Goal: Task Accomplishment & Management: Use online tool/utility

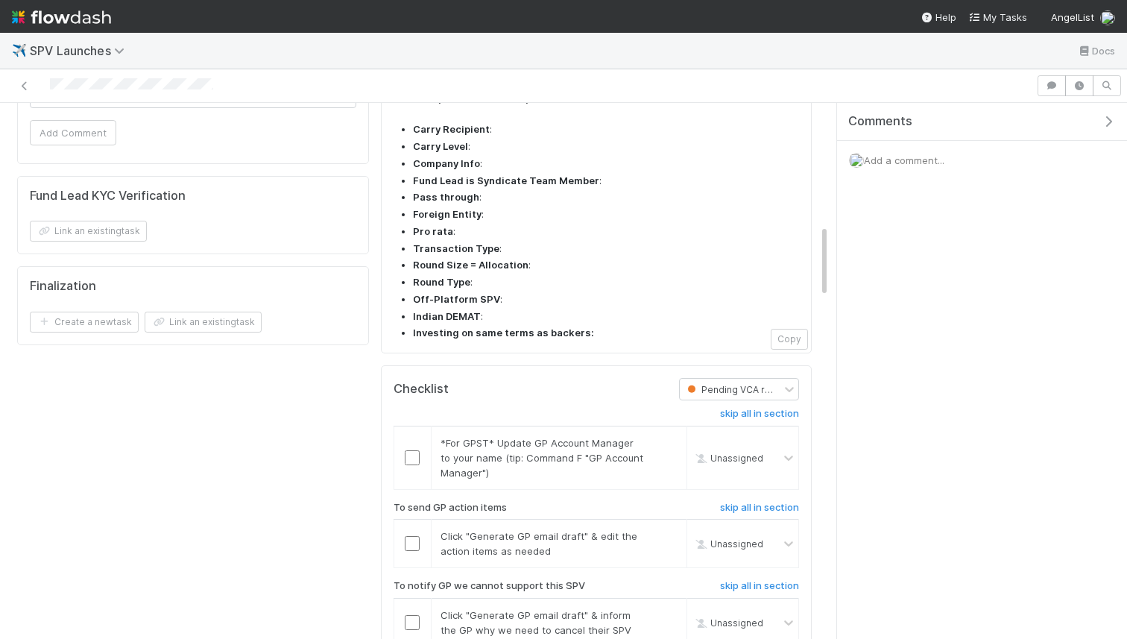
scroll to position [928, 0]
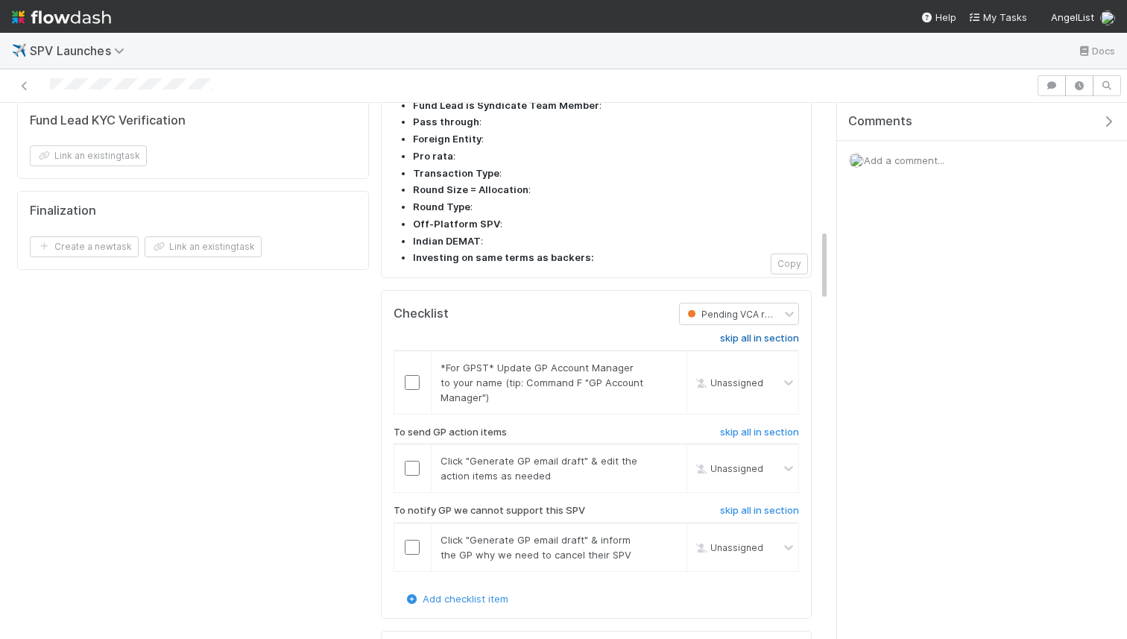
click at [752, 333] on h6 "skip all in section" at bounding box center [759, 339] width 79 height 12
click at [410, 461] on input "checkbox" at bounding box center [412, 468] width 15 height 15
click at [749, 505] on link "skip all in section" at bounding box center [759, 514] width 79 height 18
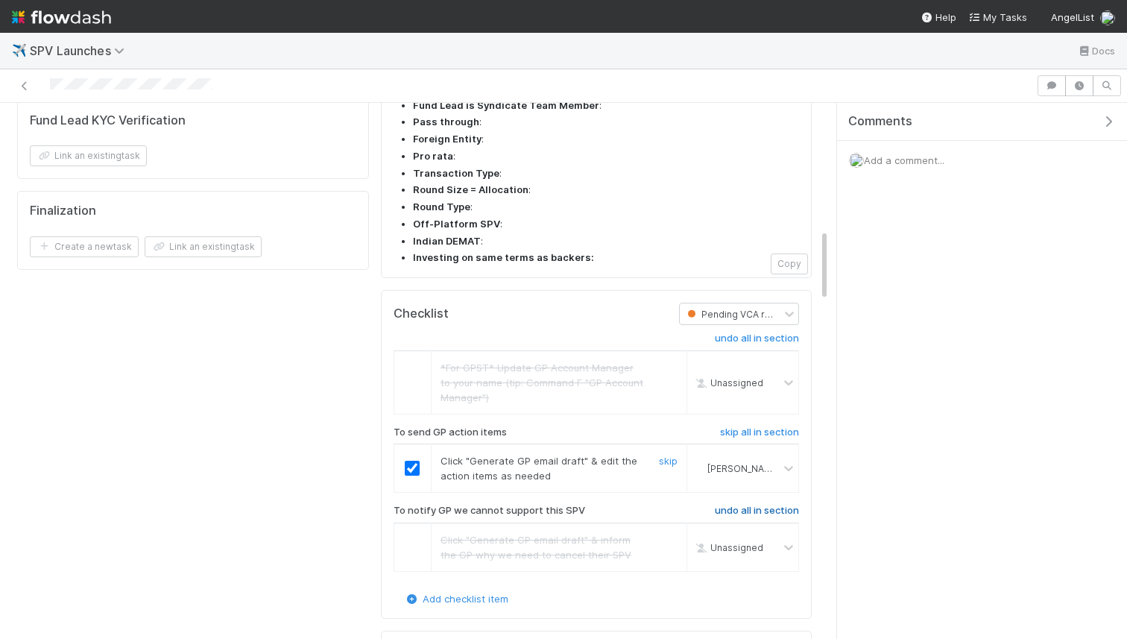
click at [753, 505] on h6 "undo all in section" at bounding box center [757, 511] width 84 height 12
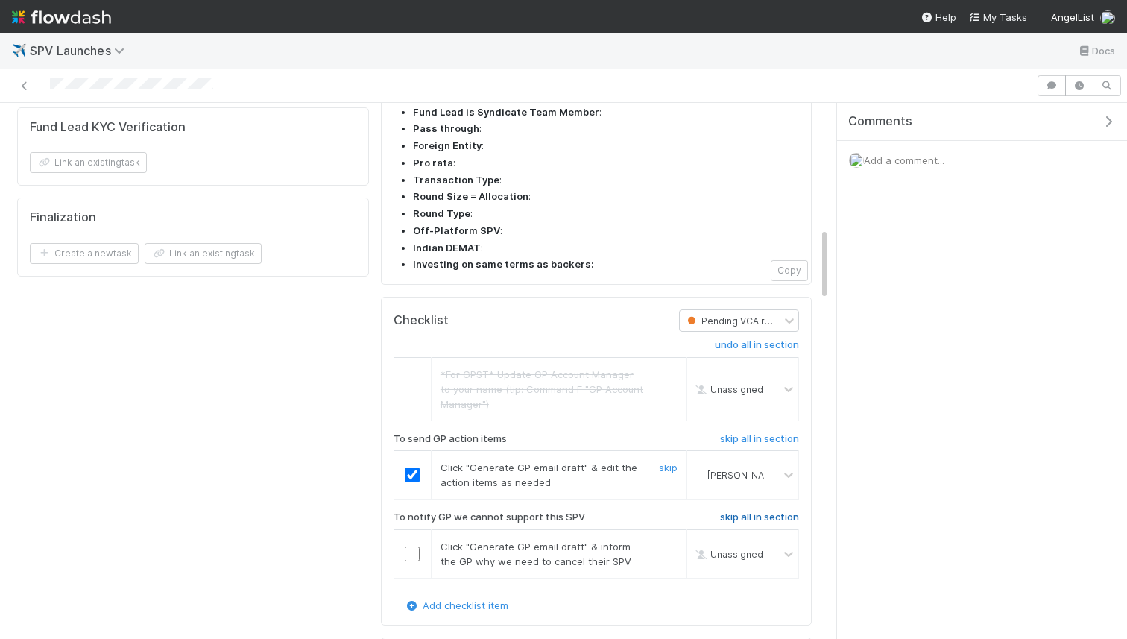
click at [752, 511] on link "skip all in section" at bounding box center [759, 520] width 79 height 18
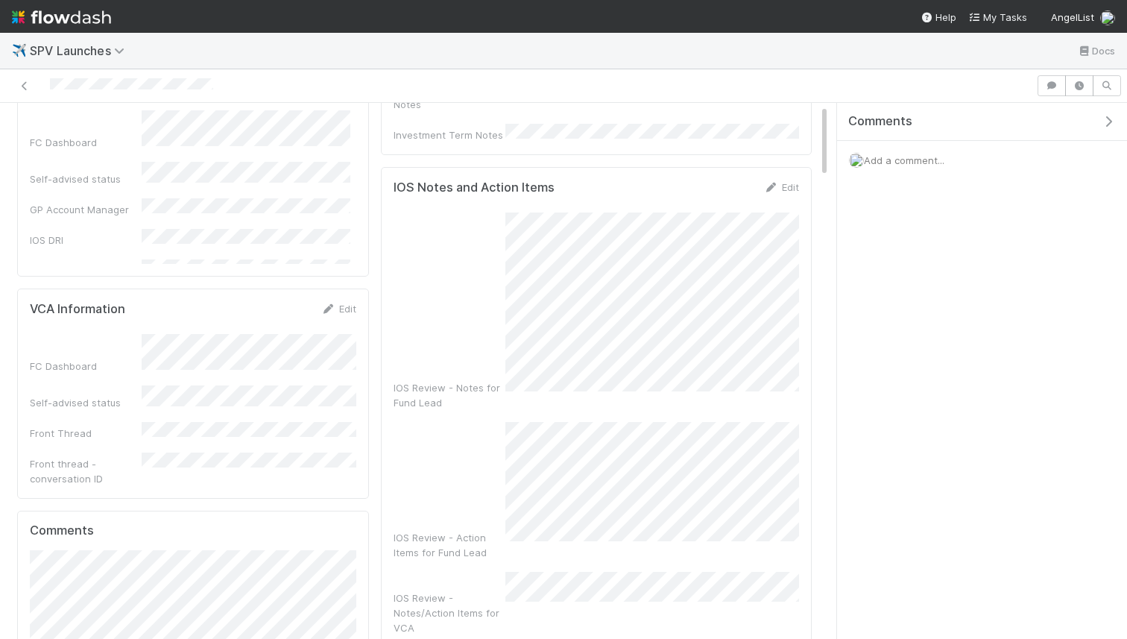
scroll to position [0, 0]
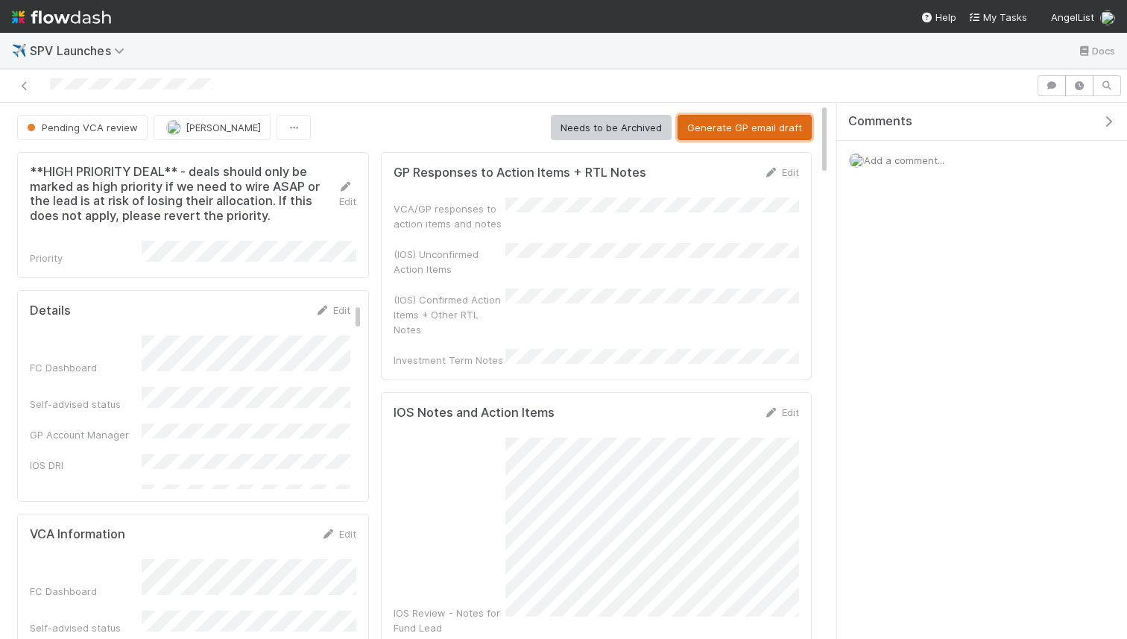
click at [740, 116] on button "Generate GP email draft" at bounding box center [745, 127] width 134 height 25
click at [778, 171] on icon at bounding box center [771, 173] width 15 height 10
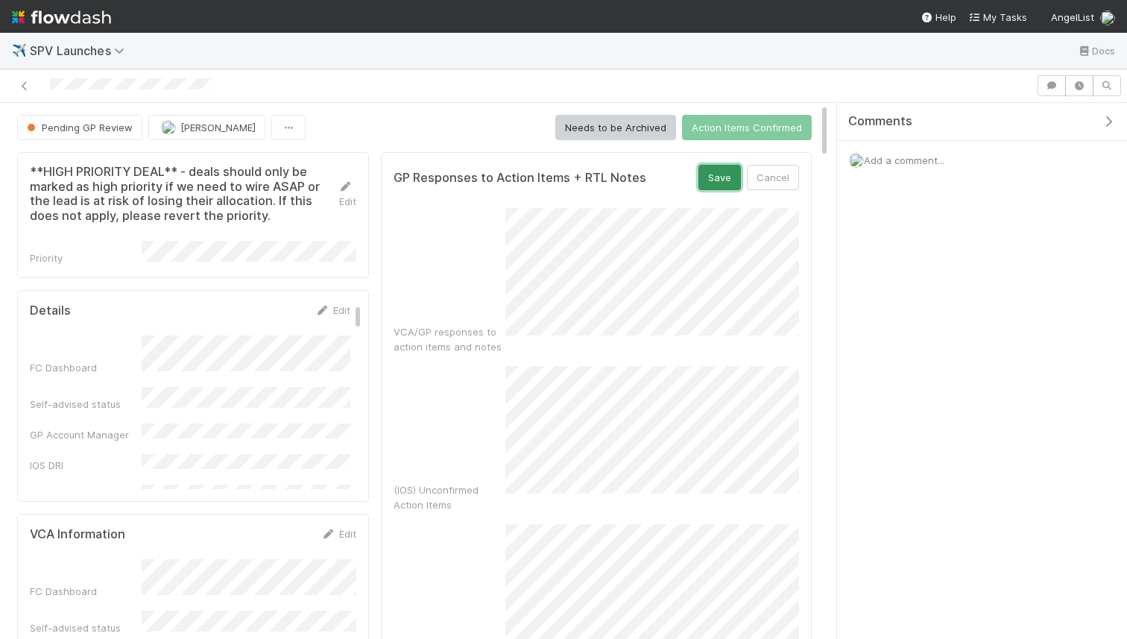
click at [725, 188] on button "Save" at bounding box center [720, 177] width 43 height 25
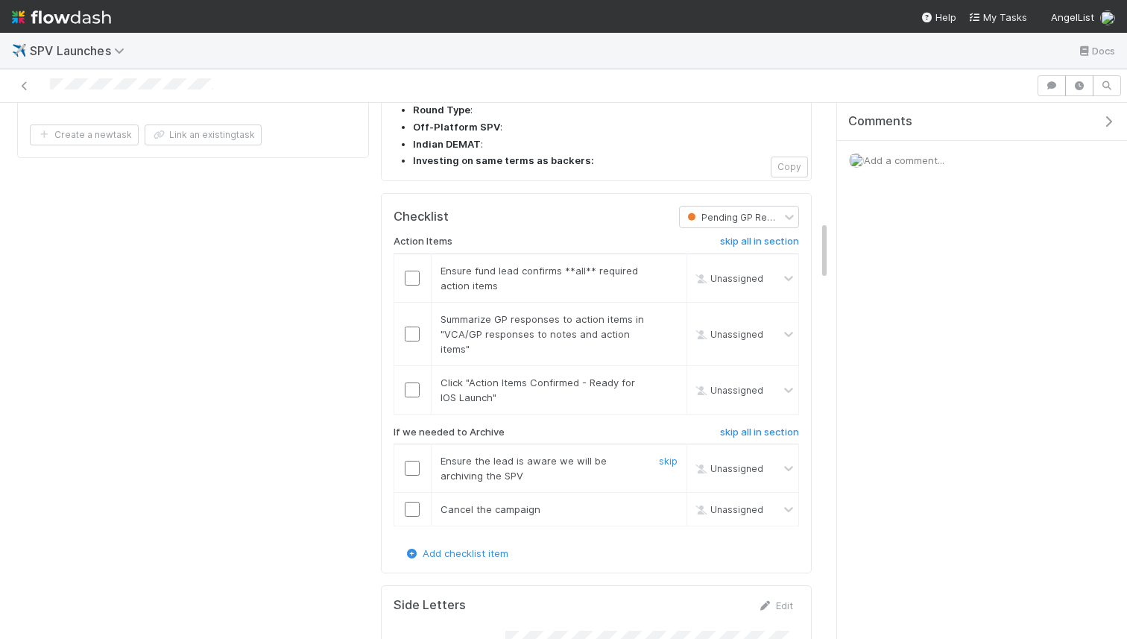
scroll to position [1071, 0]
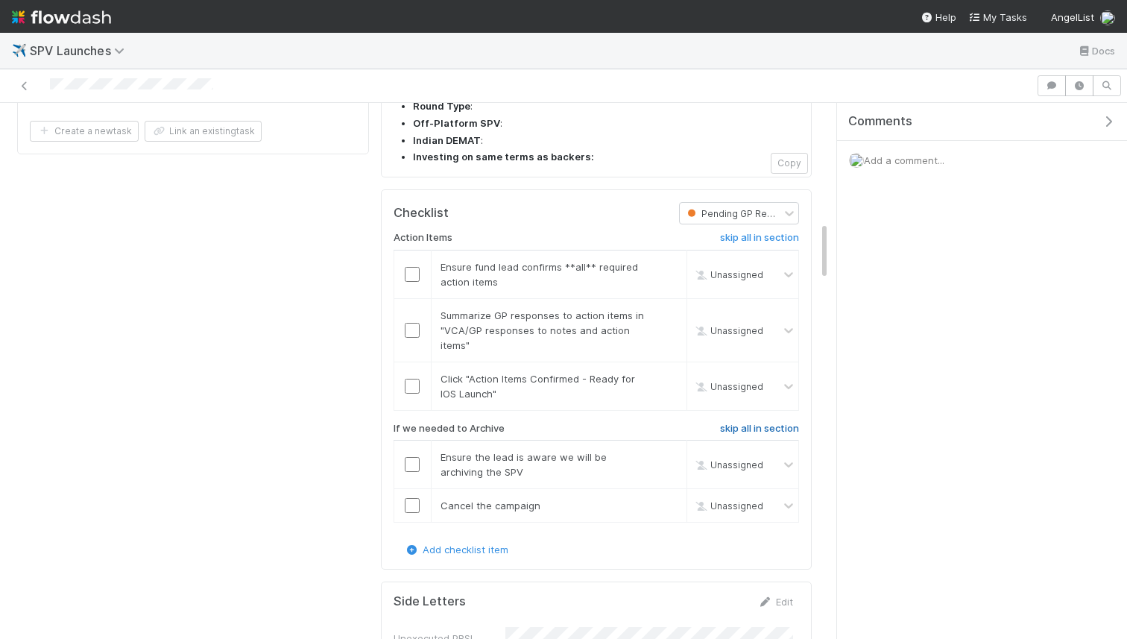
click at [765, 423] on h6 "skip all in section" at bounding box center [759, 429] width 79 height 12
click at [409, 267] on input "checkbox" at bounding box center [412, 274] width 15 height 15
click at [413, 323] on input "checkbox" at bounding box center [412, 330] width 15 height 15
click at [412, 379] on input "checkbox" at bounding box center [412, 386] width 15 height 15
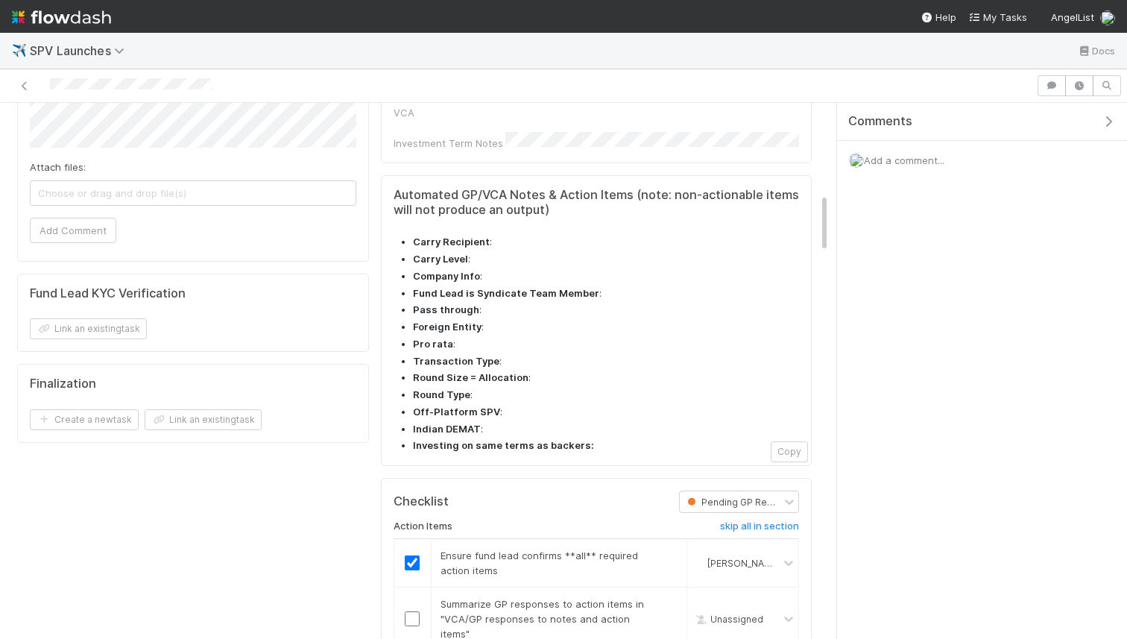
scroll to position [819, 0]
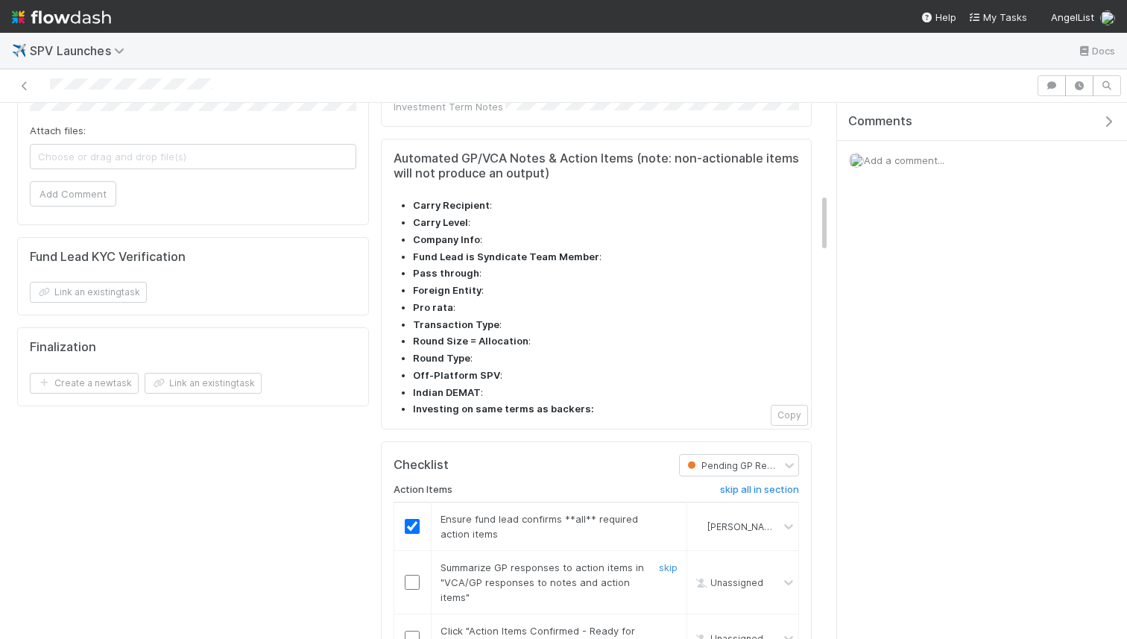
click at [416, 575] on input "checkbox" at bounding box center [412, 582] width 15 height 15
click at [415, 631] on input "checkbox" at bounding box center [412, 638] width 15 height 15
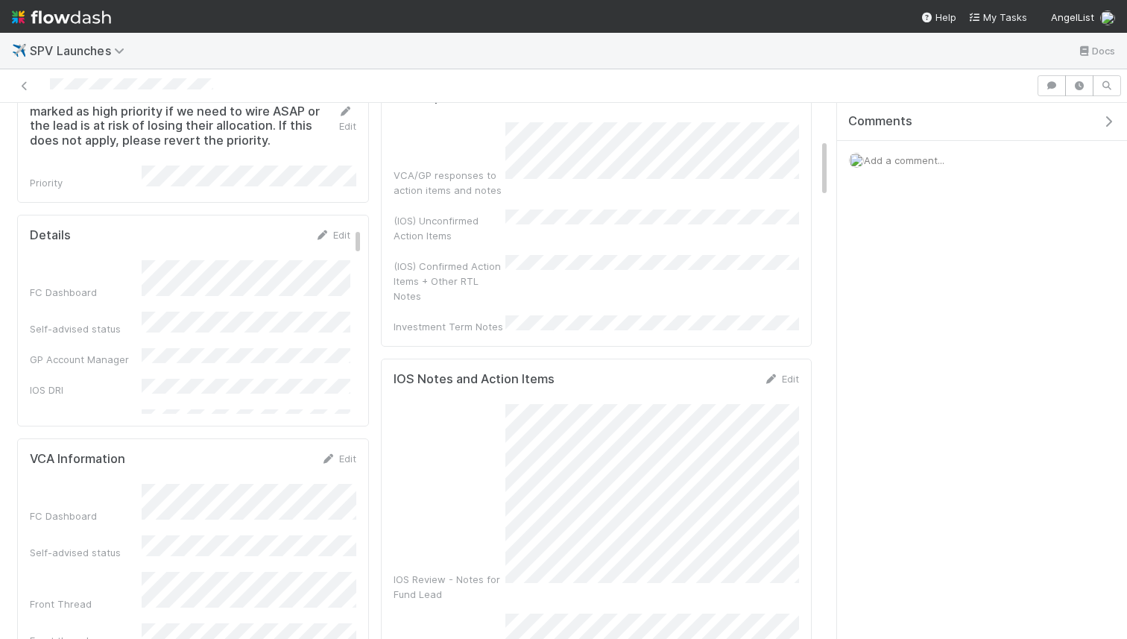
scroll to position [0, 0]
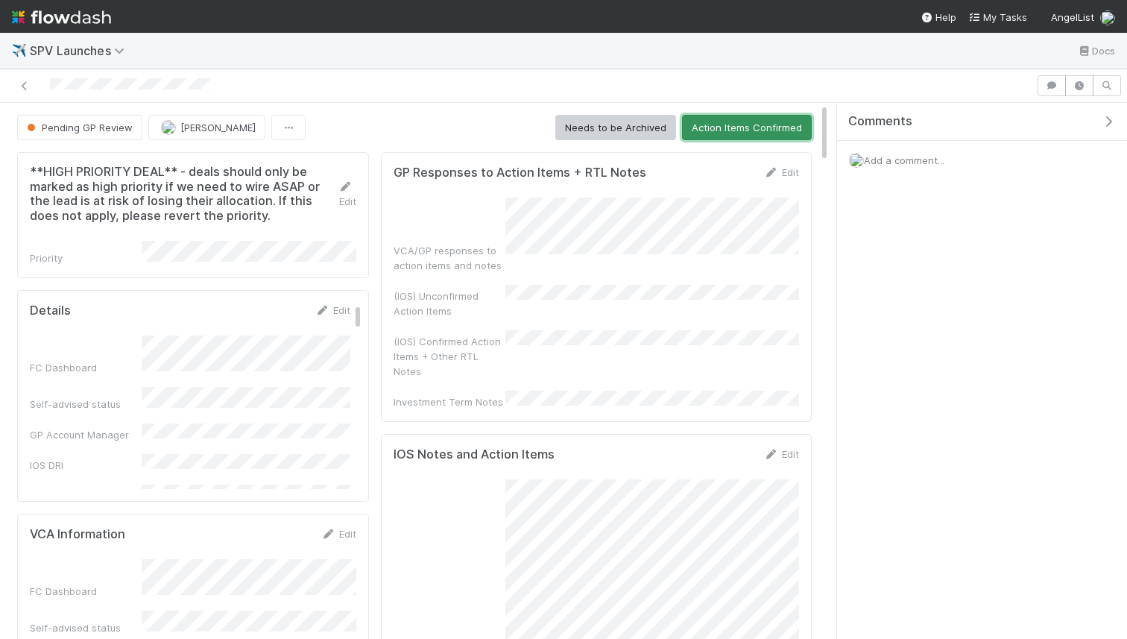
click at [741, 128] on button "Action Items Confirmed" at bounding box center [747, 127] width 130 height 25
